Goal: Task Accomplishment & Management: Manage account settings

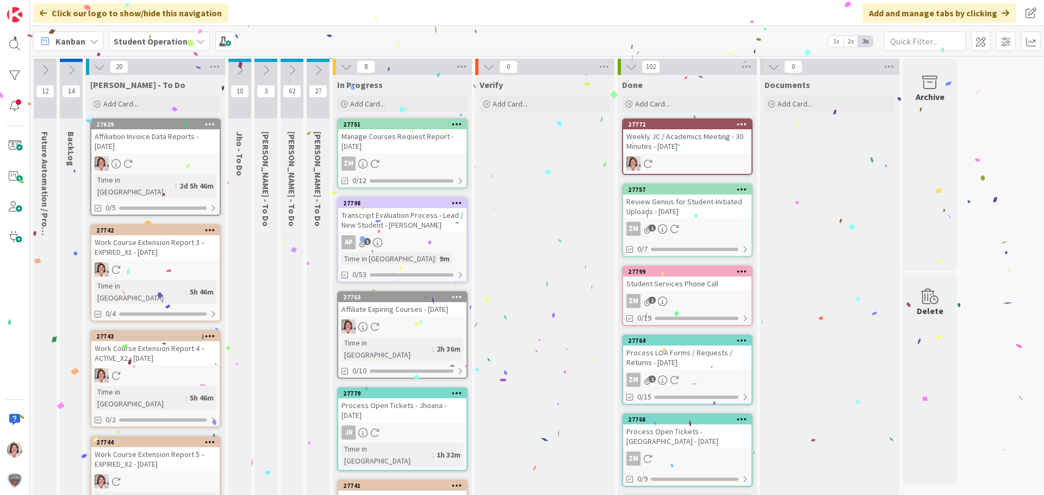
click at [709, 148] on div "Weekly JC / Academics Meeting - 30 Minutes - [DATE]" at bounding box center [687, 141] width 128 height 24
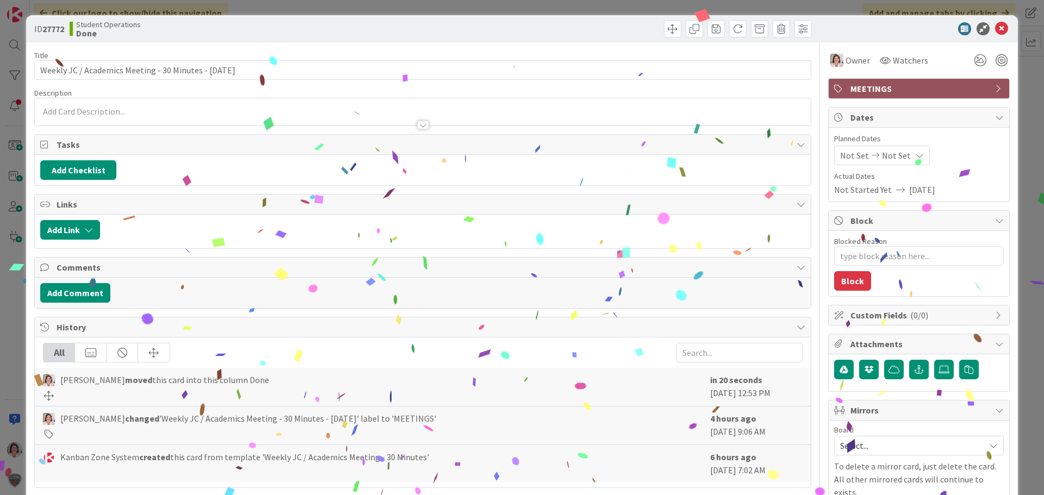
type textarea "x"
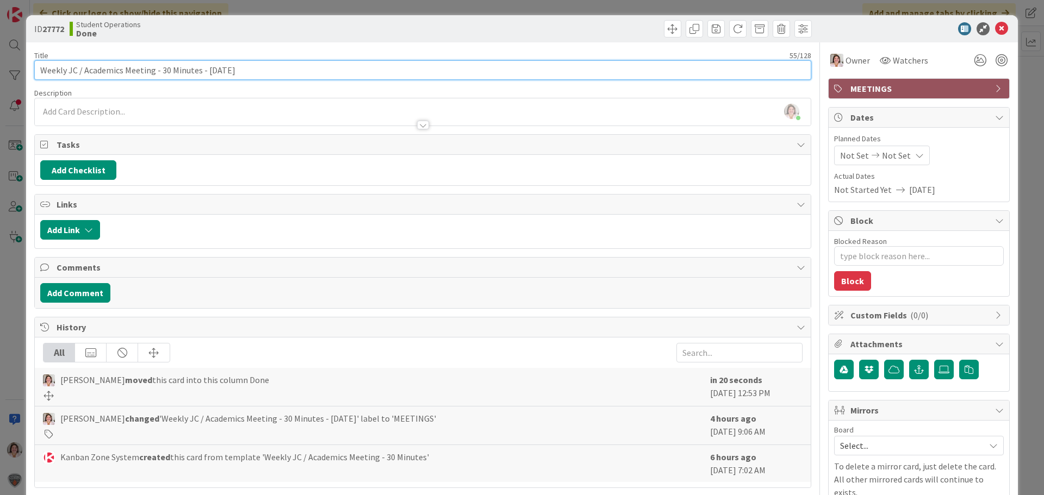
drag, startPoint x: 161, startPoint y: 69, endPoint x: 170, endPoint y: 68, distance: 9.3
click at [170, 68] on input "Weekly JC / Academics Meeting - 30 Minutes - [DATE]" at bounding box center [422, 70] width 777 height 20
type input "Weekly JC / Academics Meeting - 45Minutes - [DATE]"
type textarea "x"
type input "Weekly JC / Academics Meeting - 45 Minutes - [DATE]"
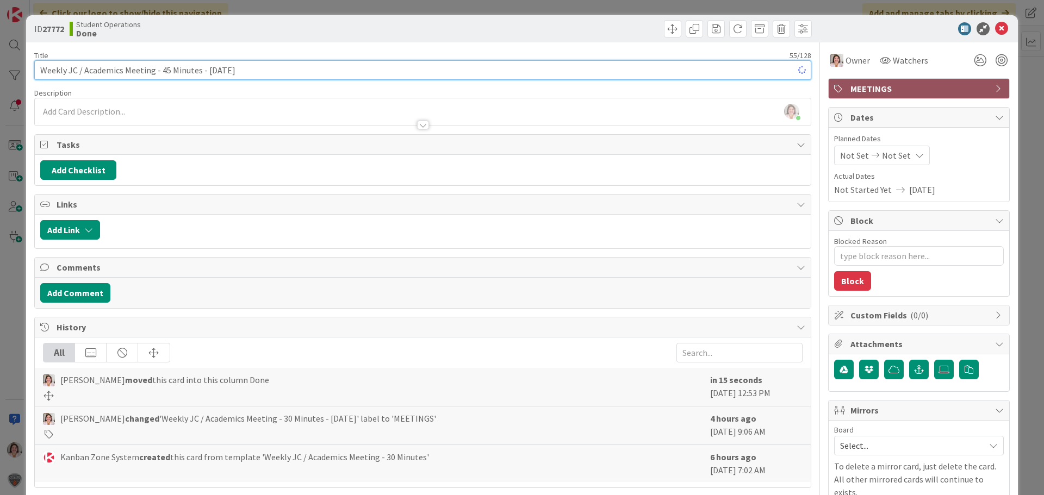
type textarea "x"
type input "Weekly JC / Academics Meeting - 45 Minutes - [DATE]"
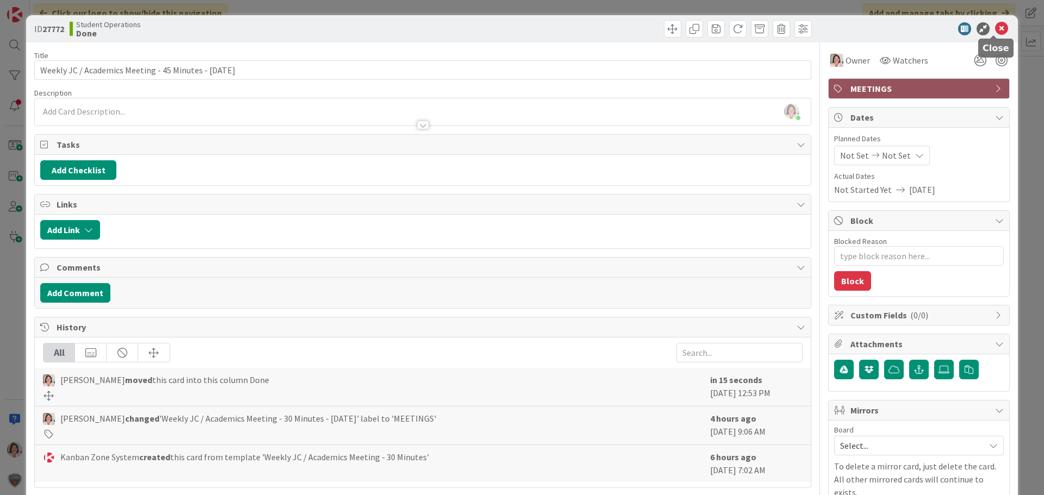
click at [996, 26] on icon at bounding box center [1001, 28] width 13 height 13
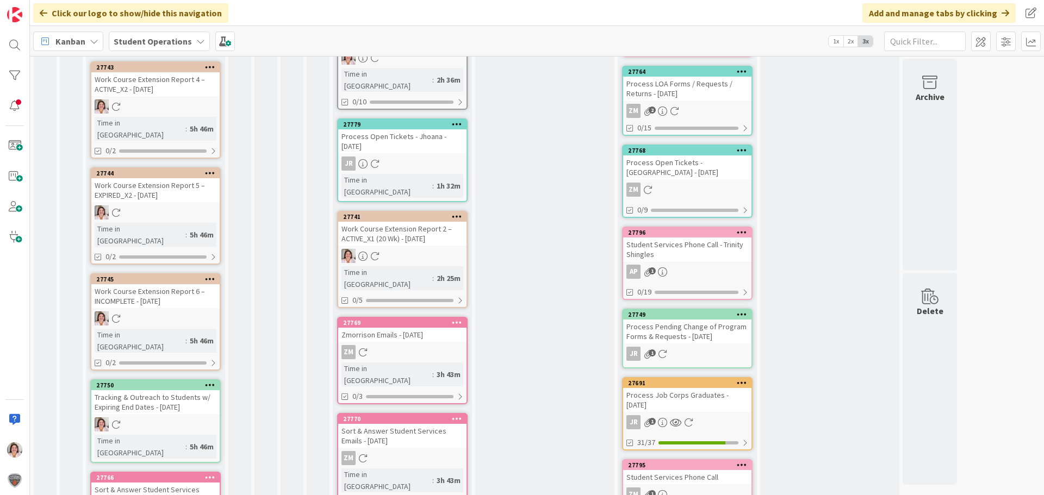
scroll to position [326, 0]
